Goal: Check status: Check status

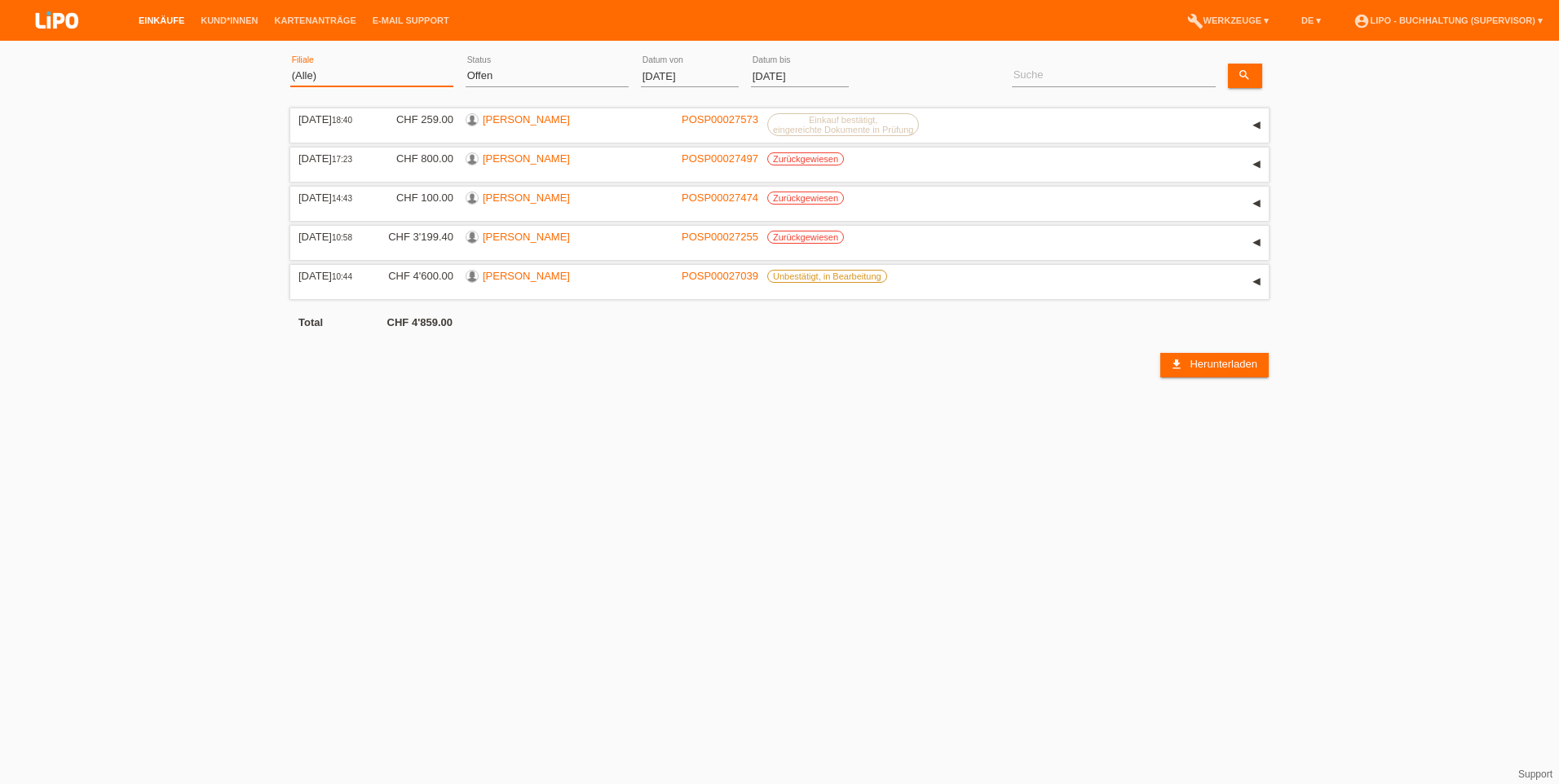
click at [308, 83] on select "(Alle) Aarau Biel Conthey Contone Delémont Dietikon Dietlikon Egerkingen Emmen …" at bounding box center [372, 76] width 163 height 20
select select "730"
click at [290, 66] on select "(Alle) Aarau Biel Conthey Contone Delémont Dietikon Dietlikon Egerkingen Emmen …" at bounding box center [372, 76] width 163 height 20
click at [658, 66] on input "[DATE]" at bounding box center [690, 76] width 98 height 21
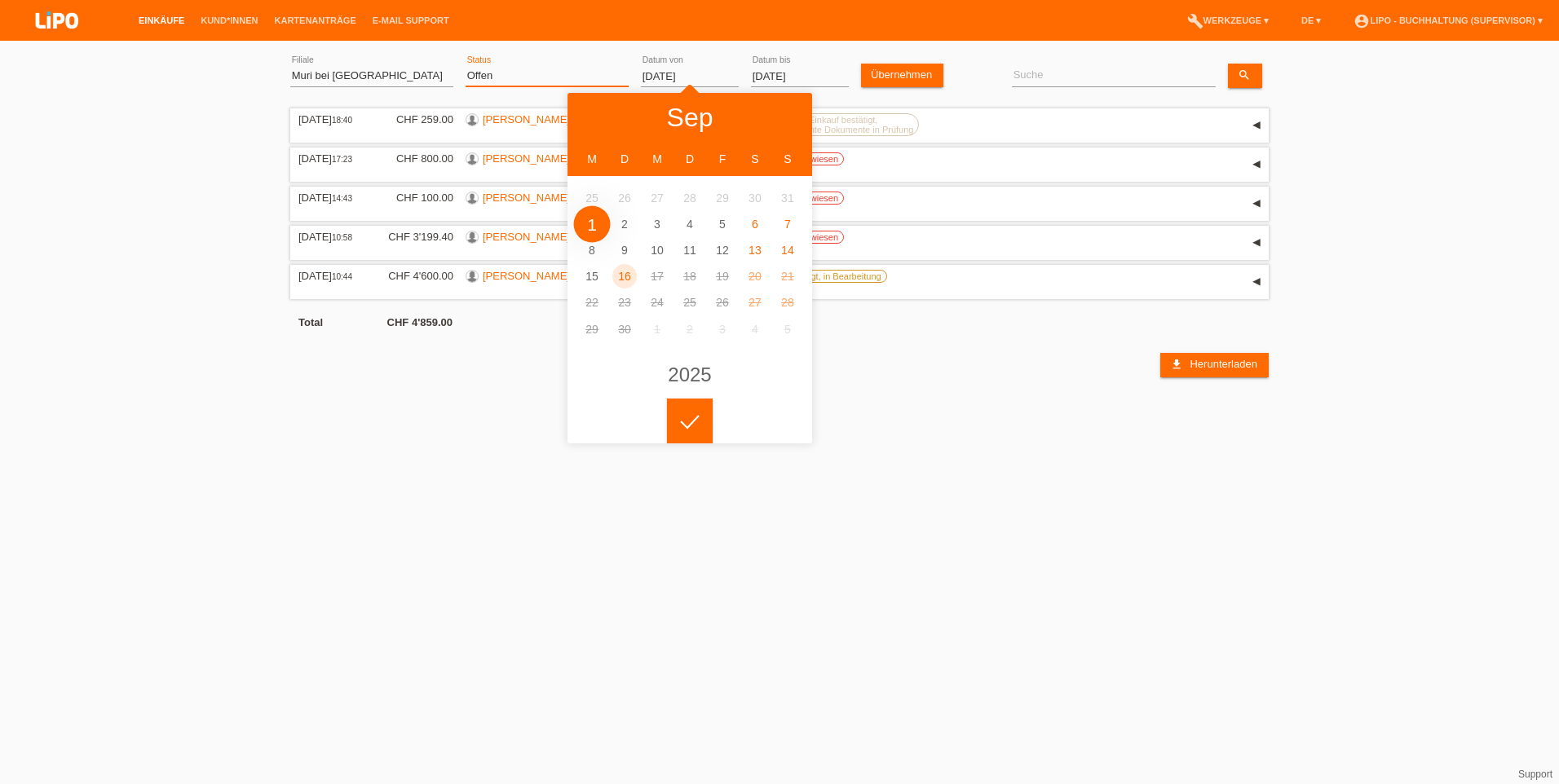
click at [549, 84] on select "(Alle) Neu Offen Zurückgewiesen Zurückgetreten / Storniert Abgeschlossen" at bounding box center [548, 76] width 163 height 20
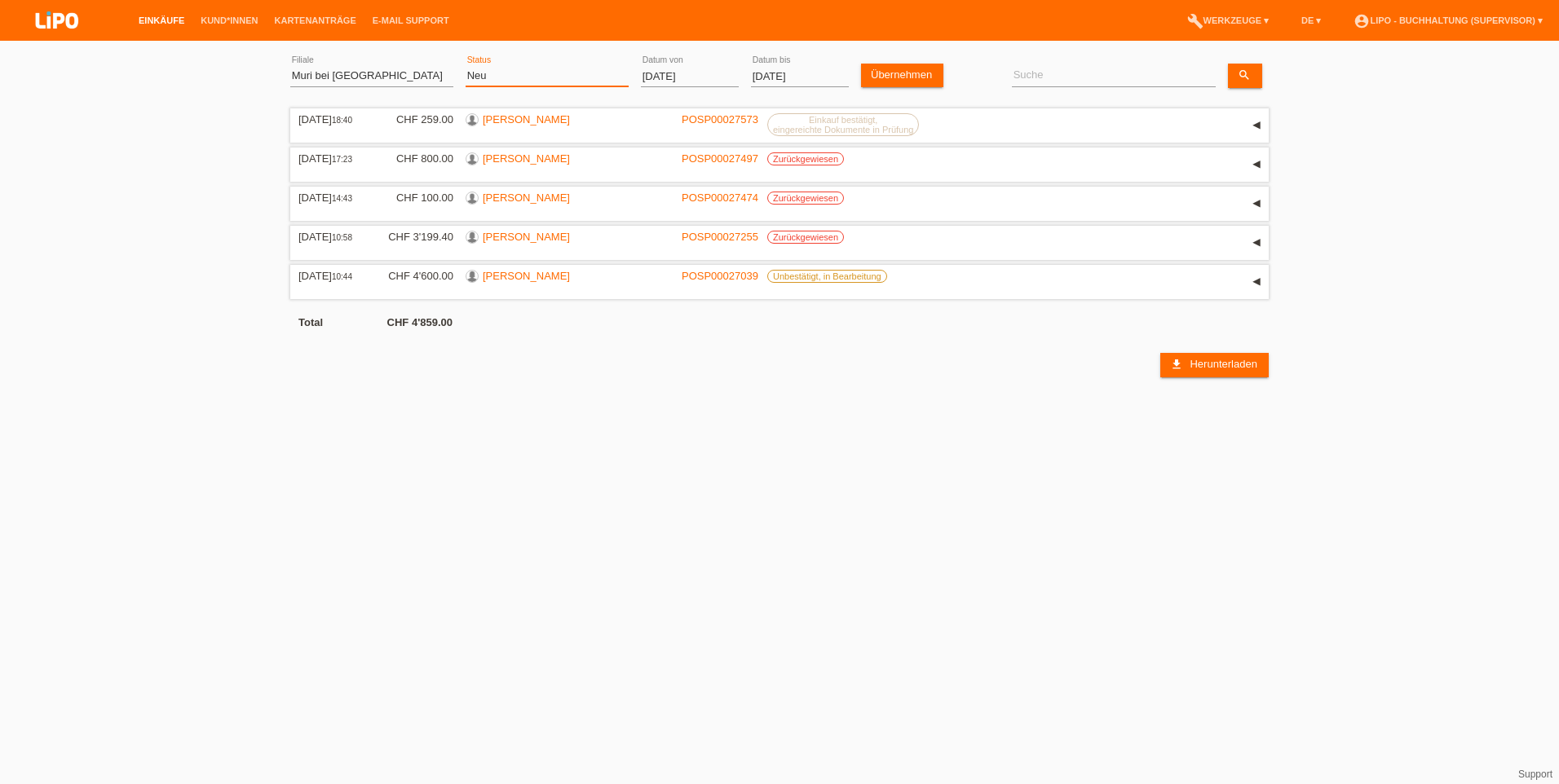
click at [466, 66] on select "(Alle) Neu Offen Zurückgewiesen Zurückgetreten / Storniert Abgeschlossen" at bounding box center [548, 76] width 163 height 20
click at [493, 84] on div "(Alle) Neu Offen Zurückgewiesen Zurückgetreten / Storniert Abgeschlossen error …" at bounding box center [548, 76] width 163 height 21
click at [495, 79] on select "(Alle) Neu Offen Zurückgewiesen Zurückgetreten / Storniert Abgeschlossen" at bounding box center [548, 76] width 163 height 20
select select "ALL"
click at [466, 66] on select "(Alle) Neu Offen Zurückgewiesen Zurückgetreten / Storniert Abgeschlossen" at bounding box center [548, 76] width 163 height 20
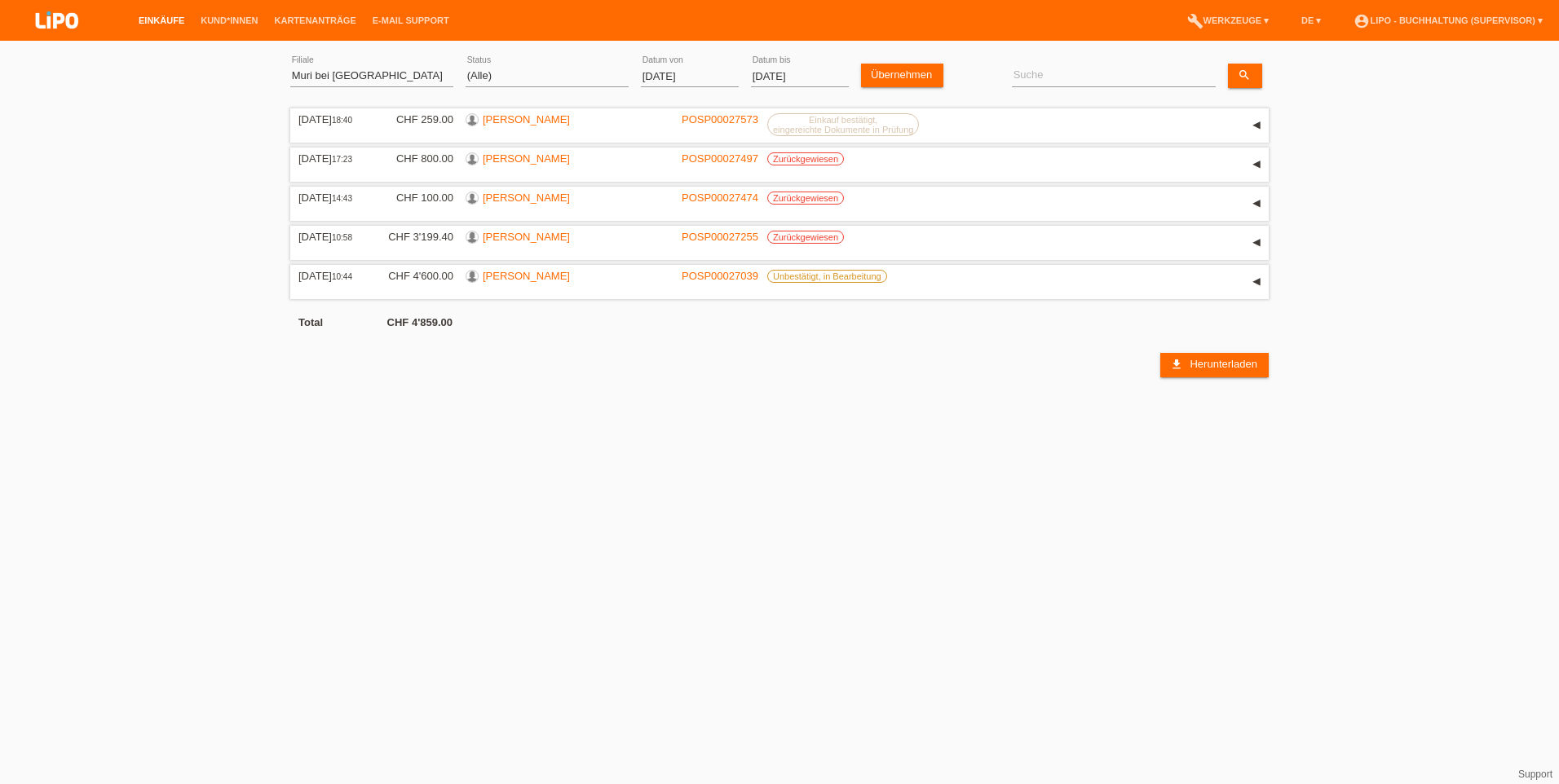
click at [667, 71] on input "[DATE]" at bounding box center [690, 76] width 98 height 21
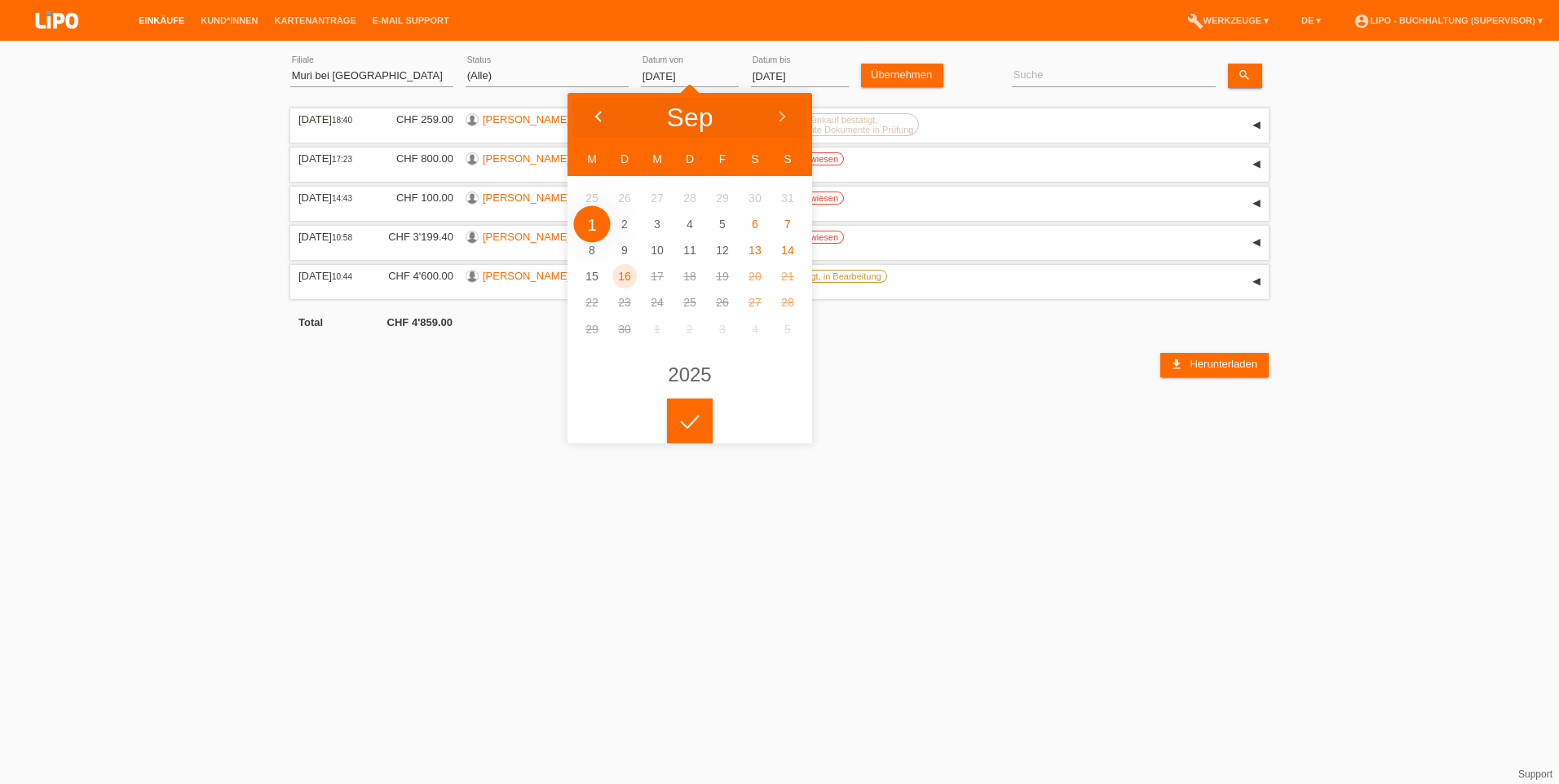
click at [596, 111] on icon at bounding box center [598, 117] width 13 height 13
click at [594, 111] on icon at bounding box center [598, 117] width 13 height 13
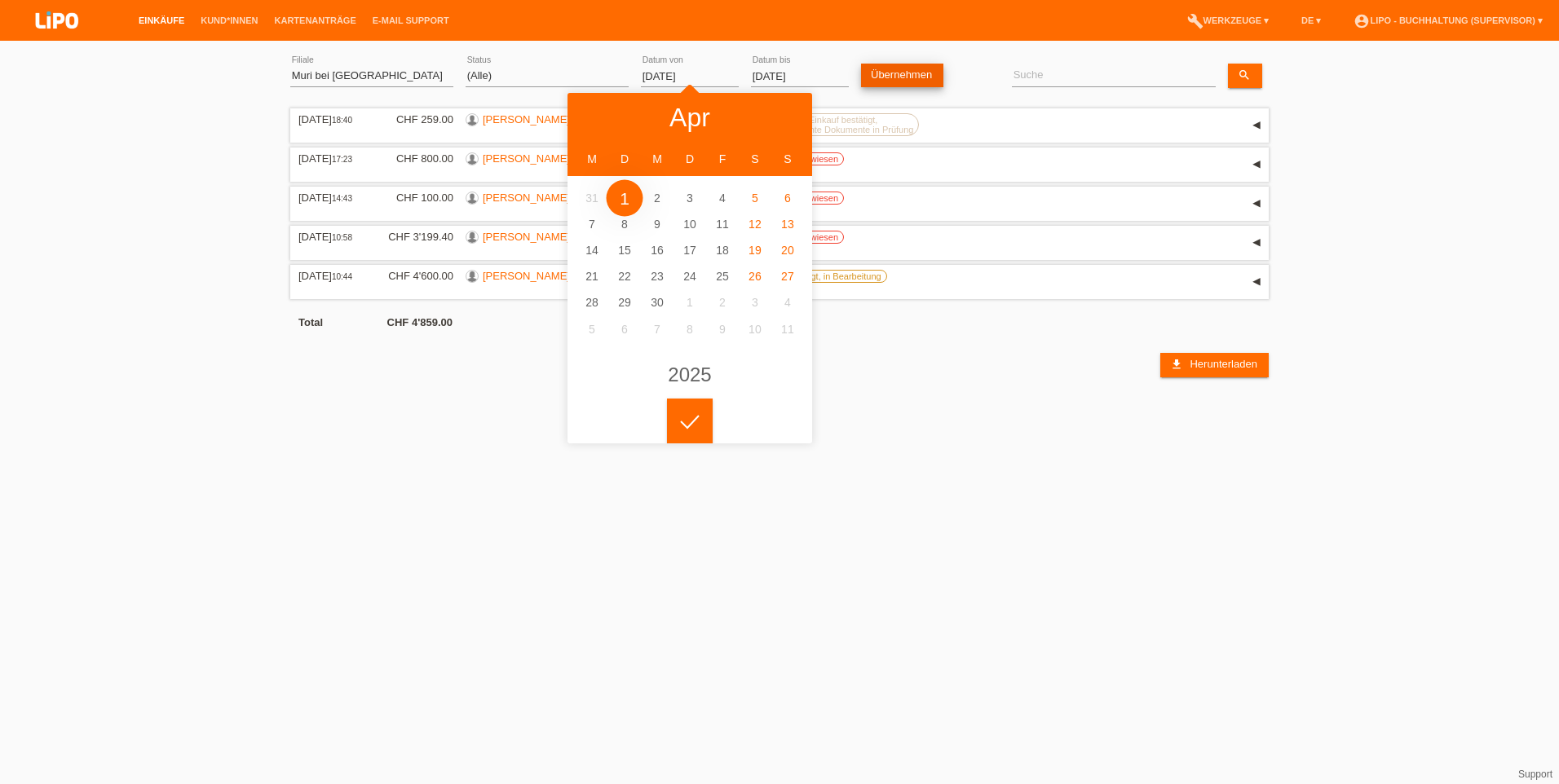
click at [904, 74] on link "Übernehmen" at bounding box center [902, 76] width 83 height 24
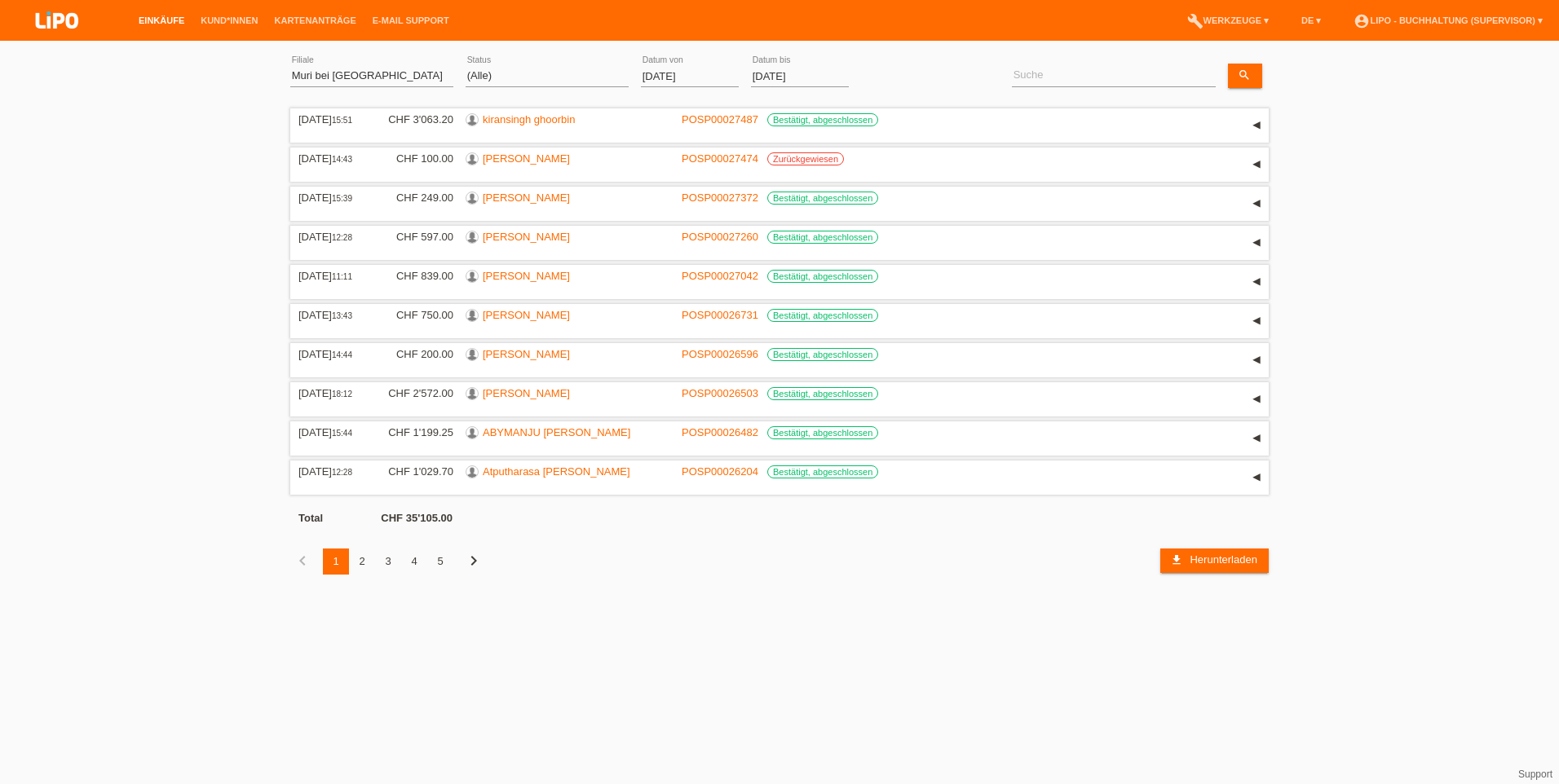
click at [646, 82] on body "Einkäufe Kund*innen Kartenanträge E-Mail Support menu account_circle" at bounding box center [780, 324] width 1559 height 550
click at [655, 74] on input "[DATE]" at bounding box center [690, 76] width 98 height 21
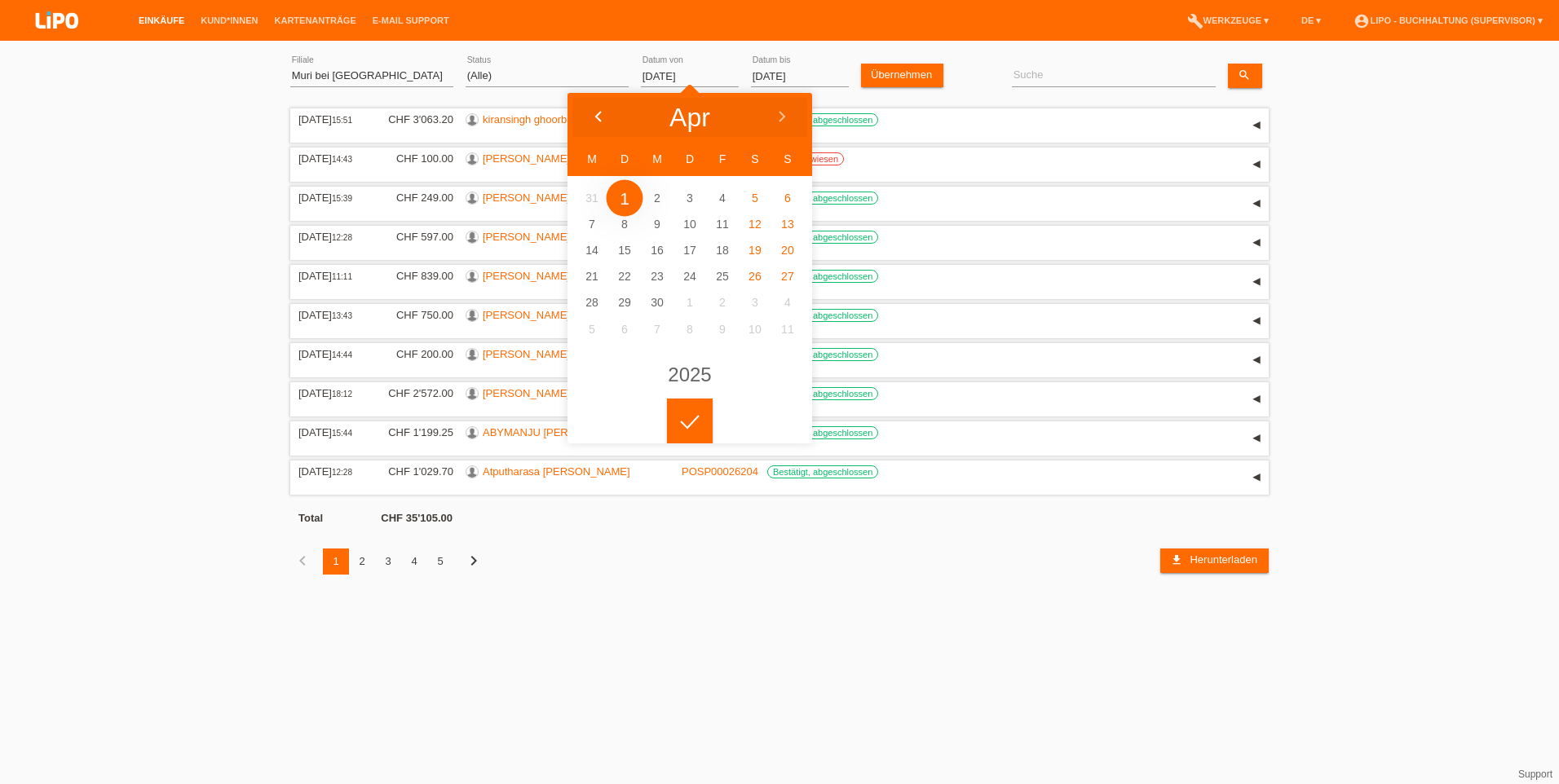
click at [590, 108] on div at bounding box center [598, 118] width 61 height 49
click at [592, 108] on div at bounding box center [598, 118] width 61 height 49
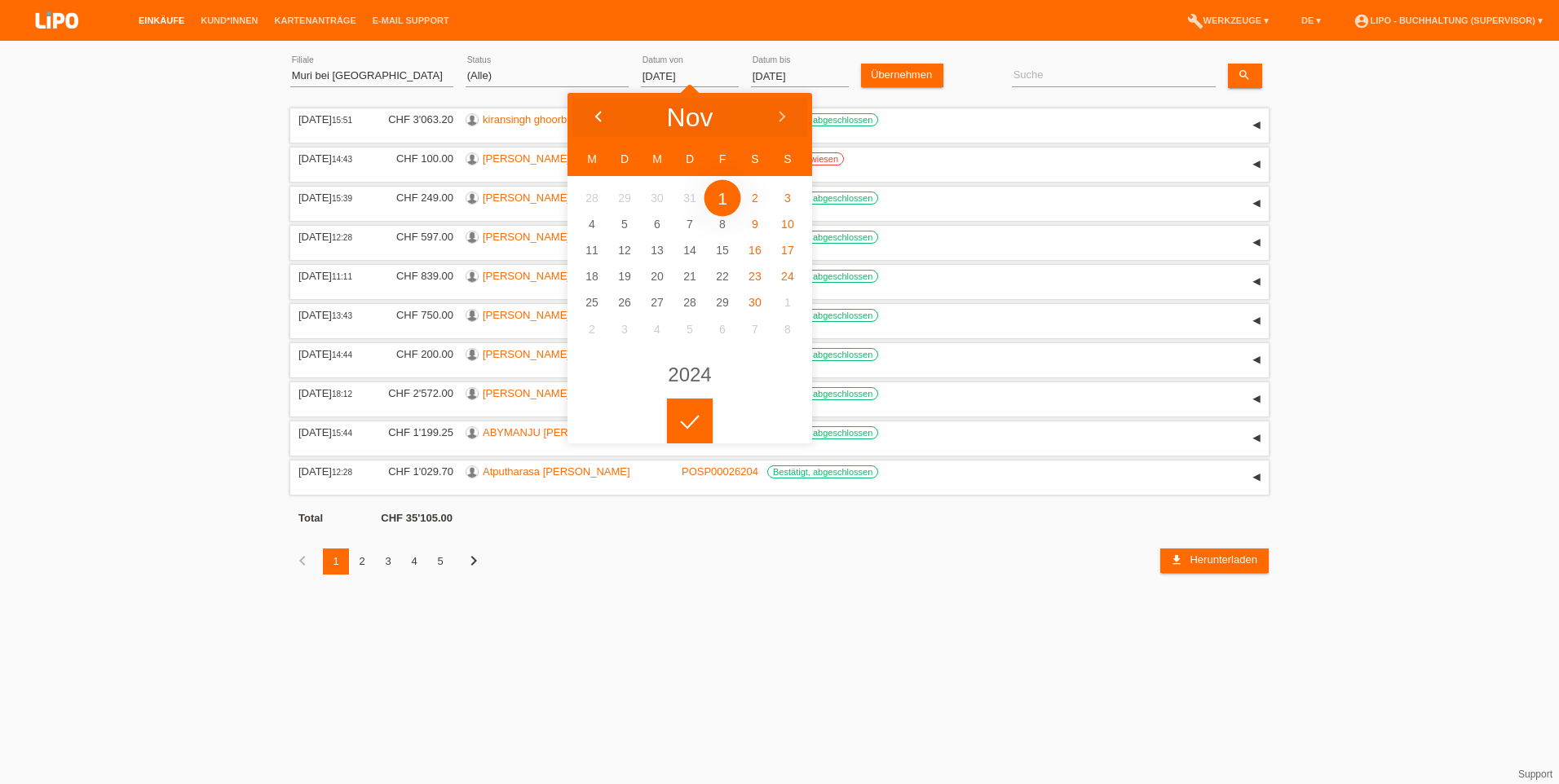
click at [592, 108] on div at bounding box center [598, 118] width 61 height 49
type input "[DATE]"
click at [681, 421] on icon at bounding box center [689, 421] width 27 height 15
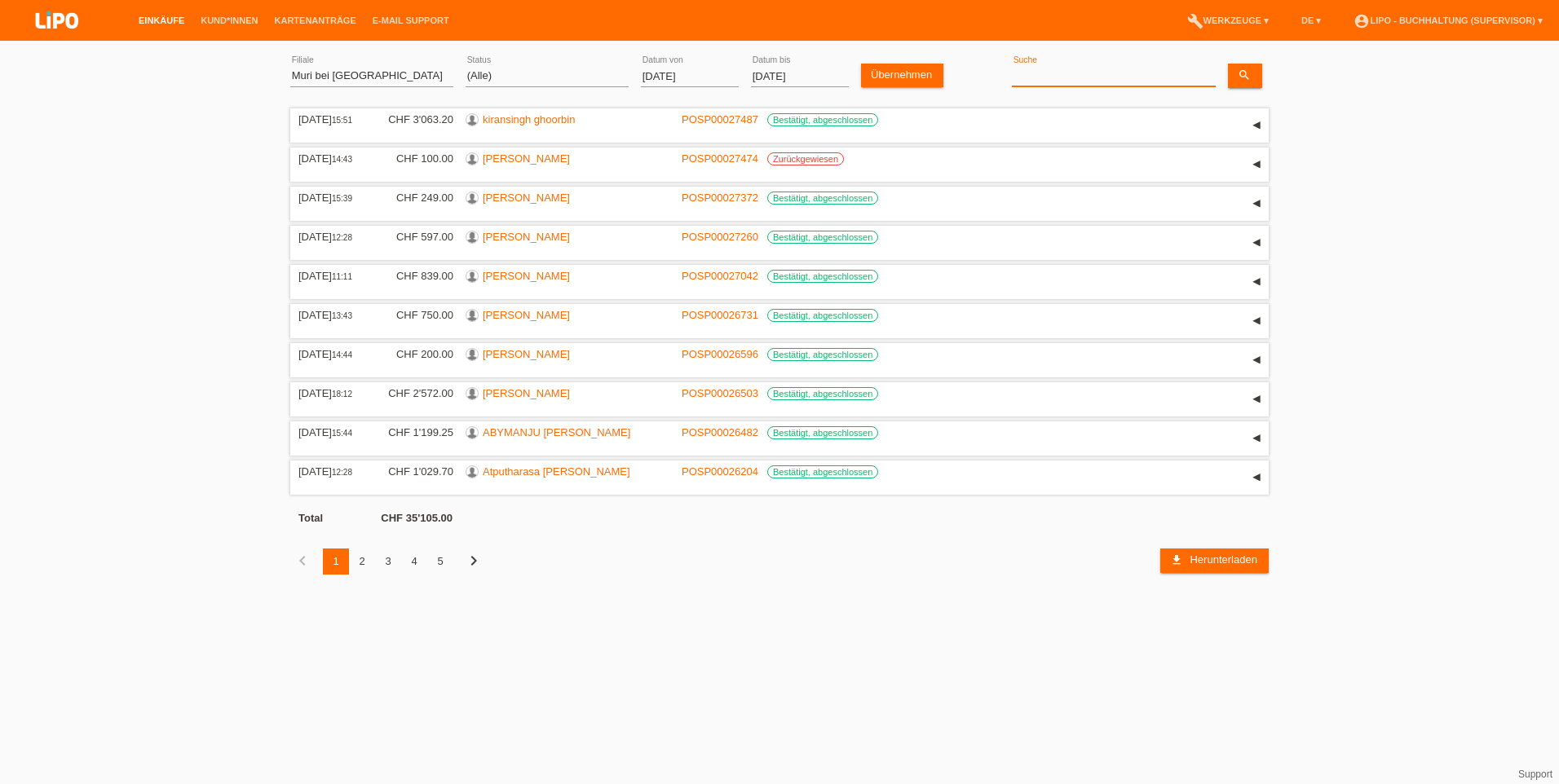
click at [1073, 76] on input at bounding box center [1113, 76] width 203 height 21
type input "hanane"
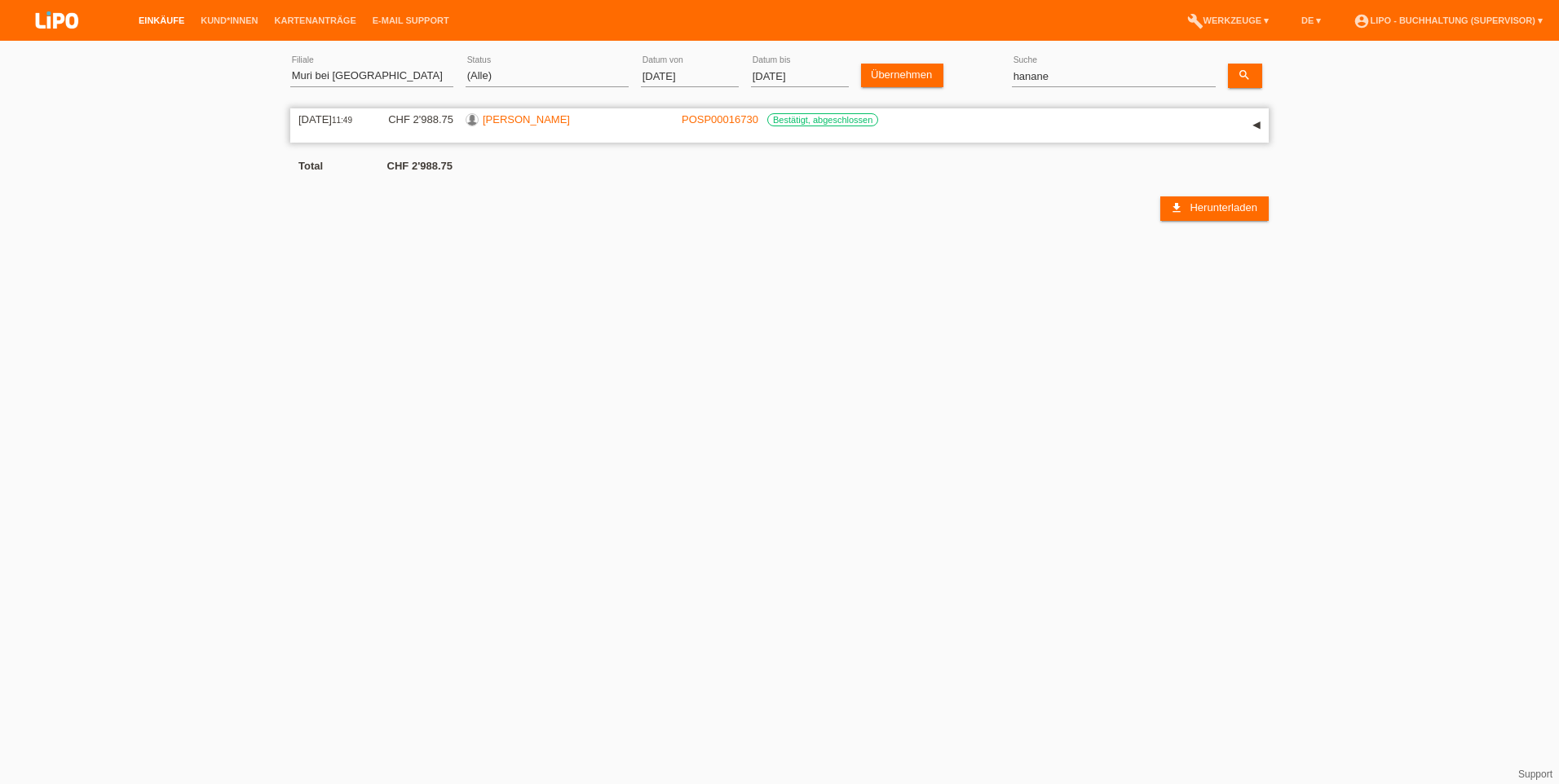
click at [534, 118] on link "[PERSON_NAME]" at bounding box center [526, 119] width 87 height 12
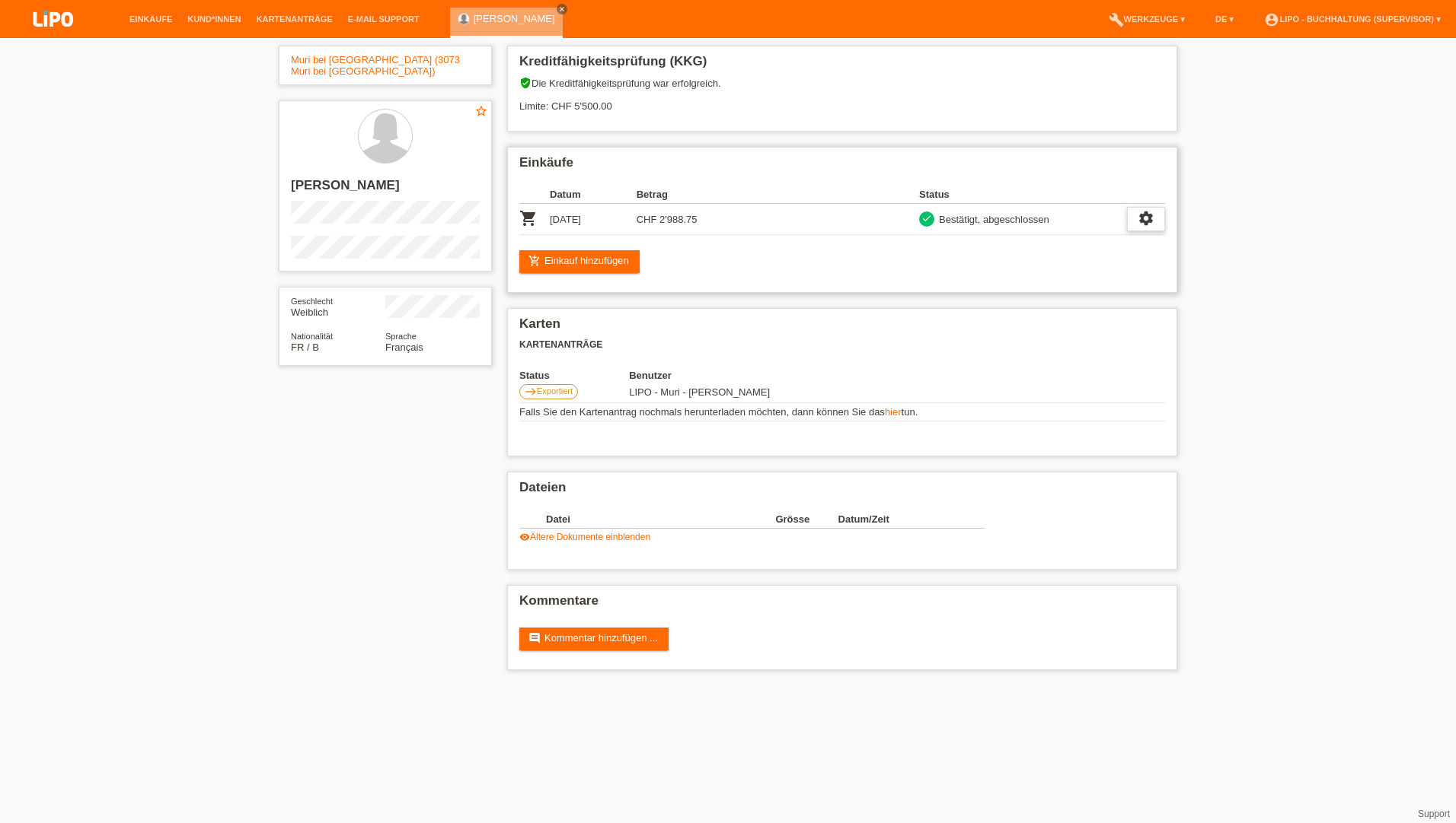
click at [1158, 220] on div "settings" at bounding box center [1145, 219] width 38 height 25
click at [1159, 221] on div "settings" at bounding box center [1145, 219] width 38 height 25
click at [1144, 223] on icon "settings" at bounding box center [1146, 218] width 17 height 17
